Goal: Task Accomplishment & Management: Manage account settings

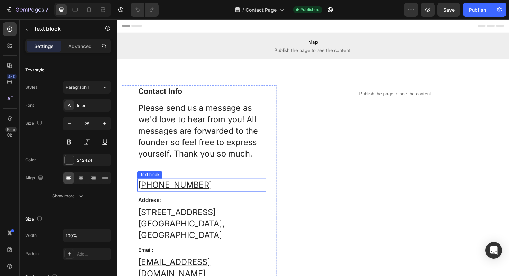
click at [183, 195] on u "[PHONE_NUMBER]" at bounding box center [178, 195] width 78 height 10
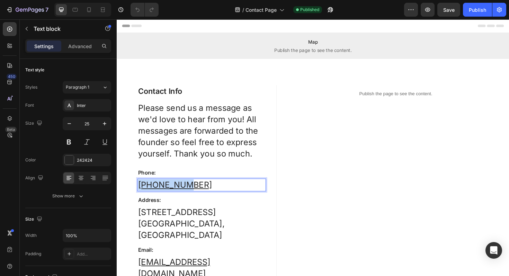
click at [183, 195] on u "[PHONE_NUMBER]" at bounding box center [178, 195] width 78 height 10
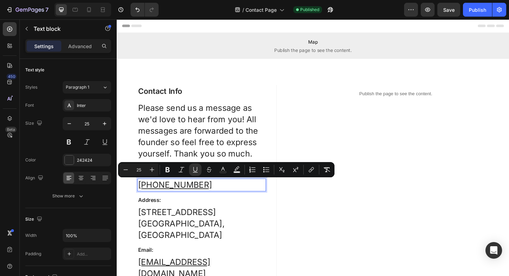
click at [183, 195] on u "[PHONE_NUMBER]" at bounding box center [178, 195] width 78 height 10
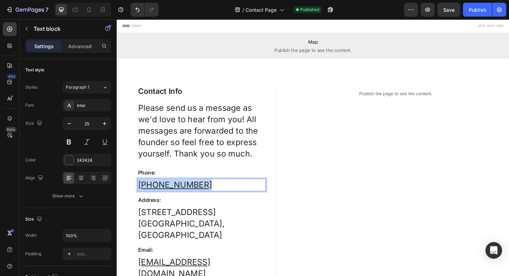
click at [183, 195] on u "[PHONE_NUMBER]" at bounding box center [178, 195] width 78 height 10
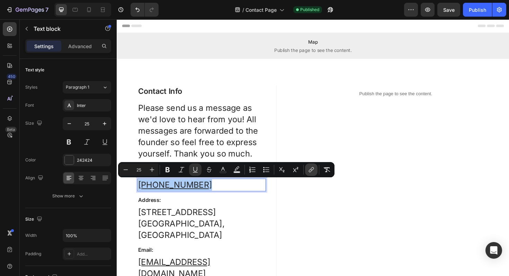
click at [312, 168] on icon "Editor contextual toolbar" at bounding box center [312, 168] width 3 height 3
click at [175, 198] on u "[PHONE_NUMBER]" at bounding box center [178, 195] width 78 height 10
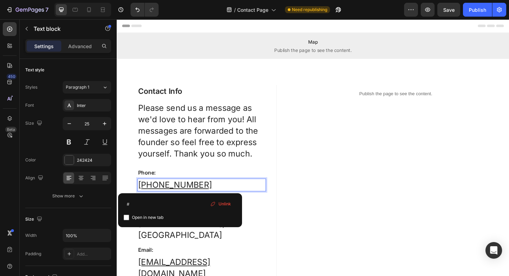
click at [200, 194] on u "[PHONE_NUMBER]" at bounding box center [178, 195] width 78 height 10
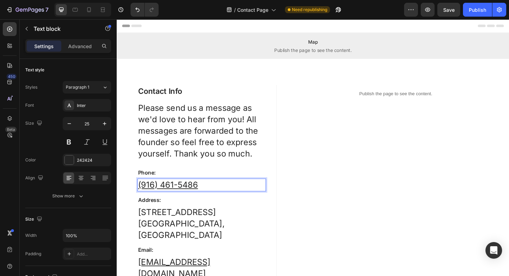
click at [193, 192] on u "5486" at bounding box center [191, 195] width 21 height 10
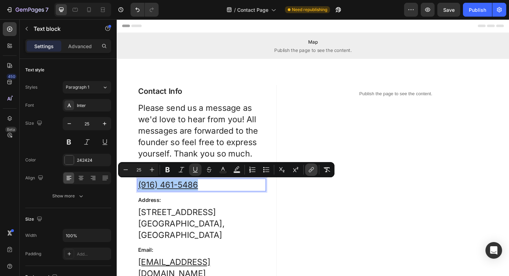
click at [312, 172] on icon "Editor contextual toolbar" at bounding box center [311, 169] width 7 height 7
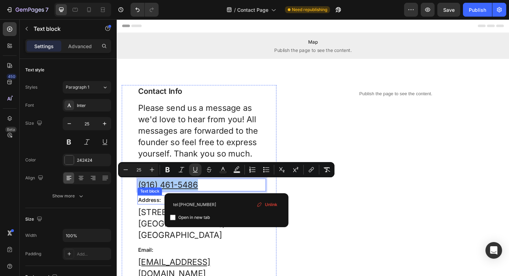
drag, startPoint x: 336, startPoint y: 225, endPoint x: 149, endPoint y: 209, distance: 187.8
type input "tel:[PHONE_NUMBER]"
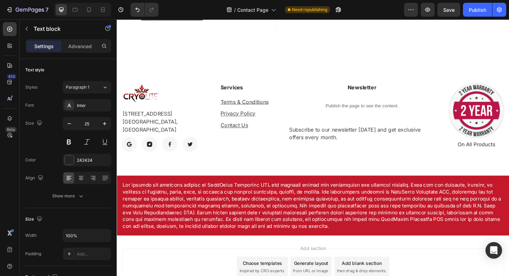
type input "16"
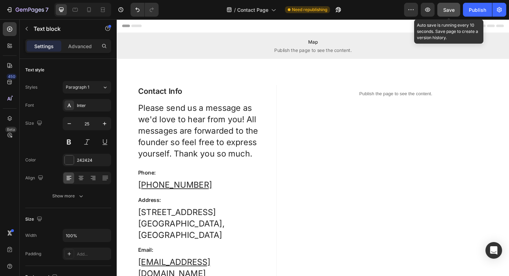
click at [449, 13] on button "Save" at bounding box center [449, 10] width 23 height 14
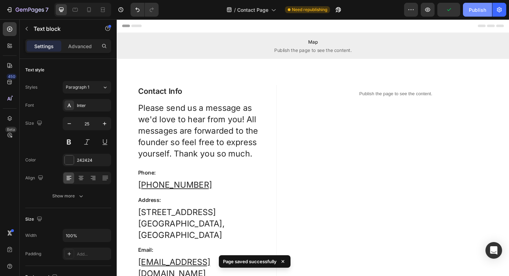
click at [481, 12] on div "Publish" at bounding box center [477, 9] width 17 height 7
